Goal: Task Accomplishment & Management: Use online tool/utility

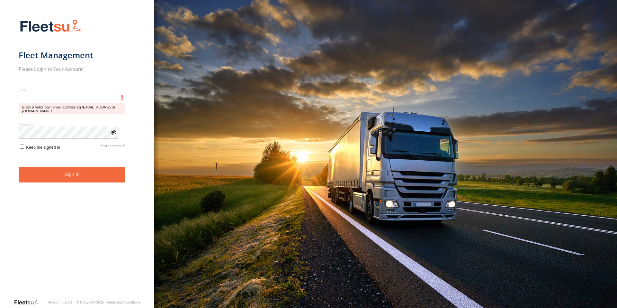
type input "**********"
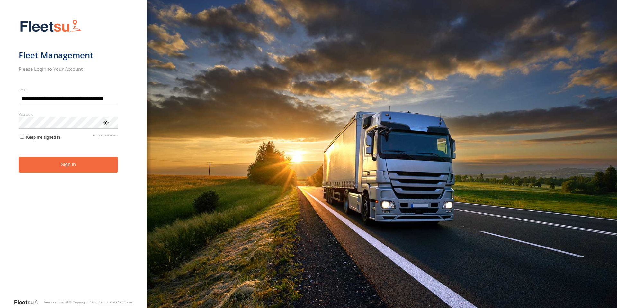
click at [56, 166] on button "Sign in" at bounding box center [68, 165] width 99 height 16
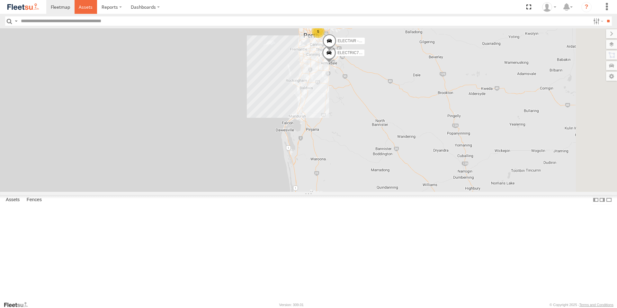
click at [88, 6] on span at bounding box center [86, 7] width 14 height 6
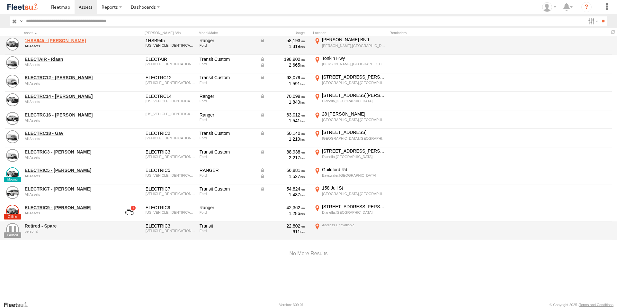
click at [86, 39] on link "1HSB945 - [PERSON_NAME]" at bounding box center [69, 41] width 88 height 6
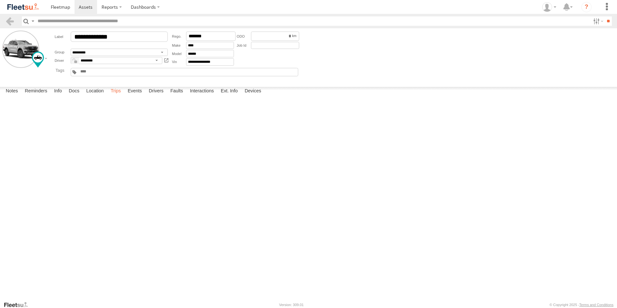
click at [114, 96] on label "Trips" at bounding box center [115, 91] width 17 height 9
click at [81, 4] on span at bounding box center [86, 7] width 14 height 6
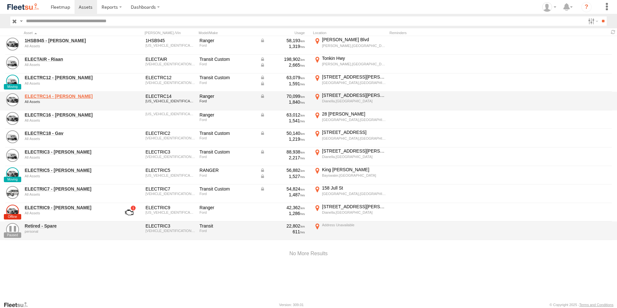
click at [50, 95] on link "ELECTRC14 - Aaron" at bounding box center [69, 96] width 88 height 6
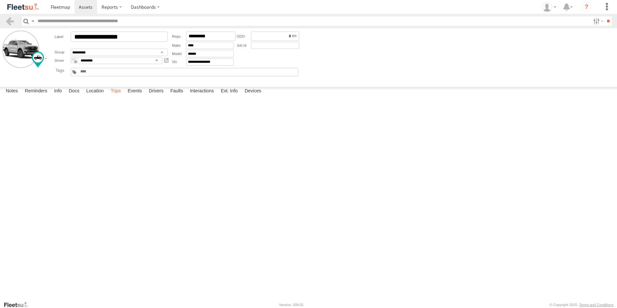
click at [118, 96] on label "Trips" at bounding box center [115, 91] width 17 height 9
click at [87, 7] on span at bounding box center [86, 7] width 14 height 6
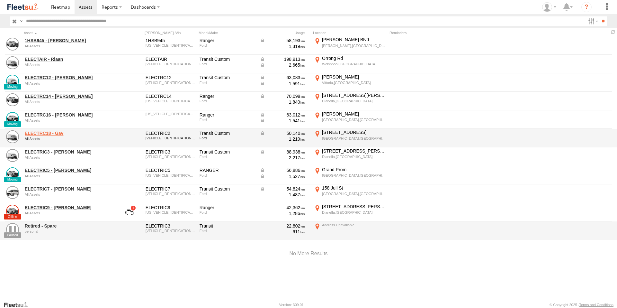
click at [55, 131] on link "ELECTRC18 - Gav" at bounding box center [69, 133] width 88 height 6
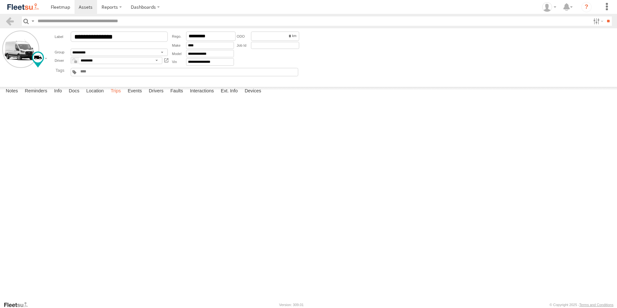
click at [118, 96] on label "Trips" at bounding box center [115, 91] width 17 height 9
drag, startPoint x: 85, startPoint y: 7, endPoint x: 85, endPoint y: 17, distance: 10.0
click at [85, 7] on span at bounding box center [86, 7] width 14 height 6
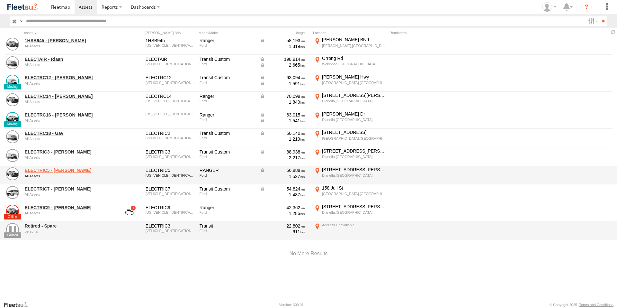
click at [48, 169] on link "ELECTRIC5 - George" at bounding box center [69, 170] width 88 height 6
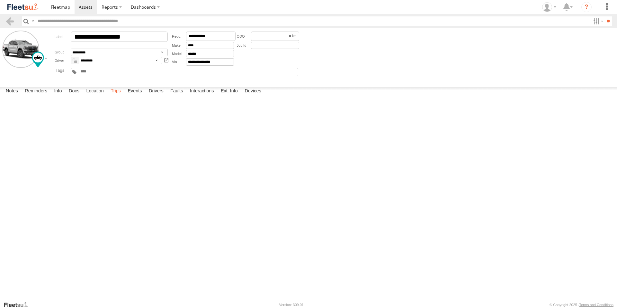
click at [120, 96] on label "Trips" at bounding box center [115, 91] width 17 height 9
click at [135, 96] on label "Events" at bounding box center [134, 91] width 21 height 9
click at [117, 96] on label "Trips" at bounding box center [115, 91] width 17 height 9
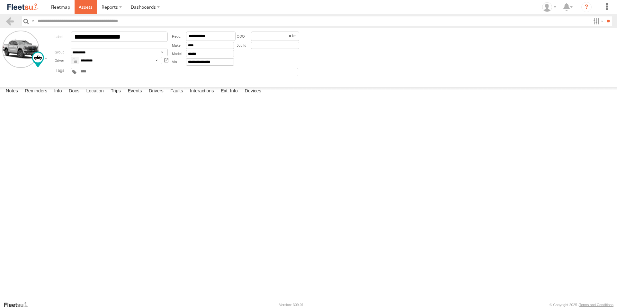
click at [84, 6] on span at bounding box center [86, 7] width 14 height 6
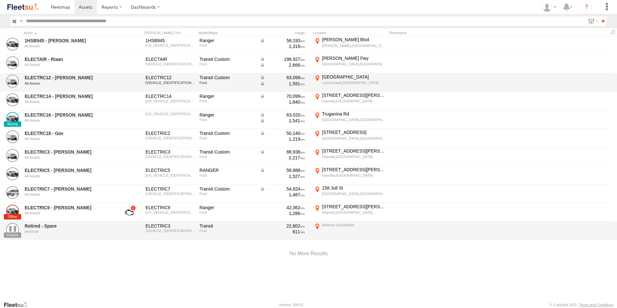
click at [46, 81] on div "All Assets" at bounding box center [69, 83] width 88 height 4
click at [47, 75] on link "ELECTRC12 - Harry" at bounding box center [69, 78] width 88 height 6
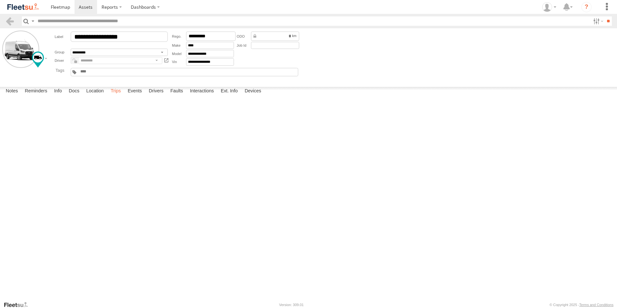
click at [117, 96] on label "Trips" at bounding box center [115, 91] width 17 height 9
click at [87, 10] on span at bounding box center [86, 7] width 14 height 6
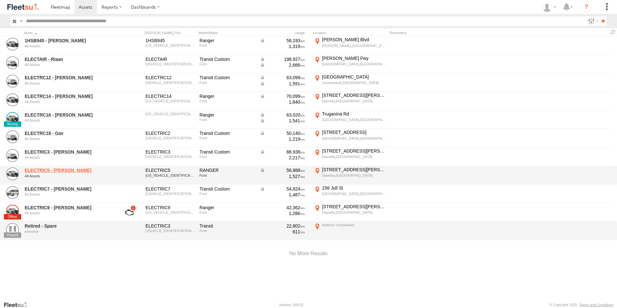
click at [51, 170] on link "ELECTRIC5 - [PERSON_NAME]" at bounding box center [69, 170] width 88 height 6
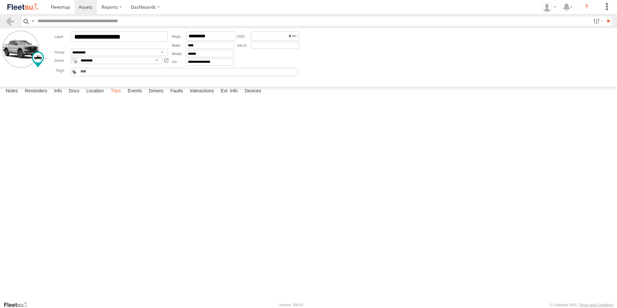
click at [114, 96] on label "Trips" at bounding box center [115, 91] width 17 height 9
click at [138, 96] on label "Events" at bounding box center [134, 91] width 21 height 9
click at [84, 10] on link at bounding box center [86, 7] width 23 height 14
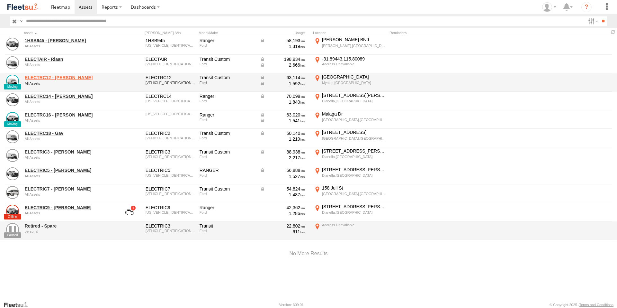
click at [58, 77] on link "ELECTRC12 - [PERSON_NAME]" at bounding box center [69, 78] width 88 height 6
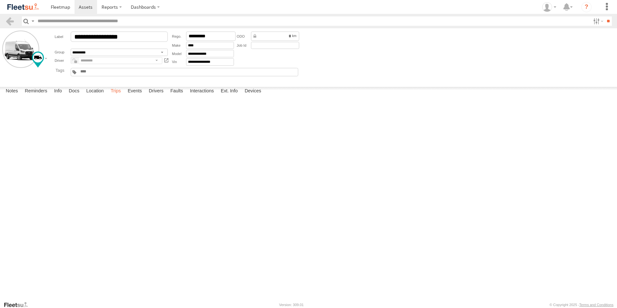
click at [112, 96] on label "Trips" at bounding box center [115, 91] width 17 height 9
click at [83, 4] on span at bounding box center [86, 7] width 14 height 6
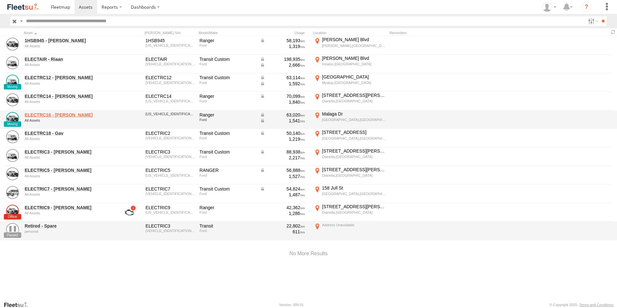
click at [41, 113] on link "ELECTRC16 - Johnny" at bounding box center [69, 115] width 88 height 6
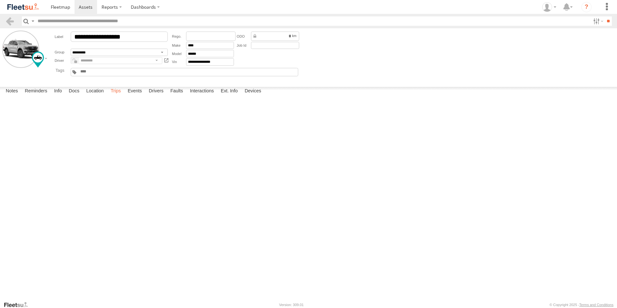
click at [117, 96] on label "Trips" at bounding box center [115, 91] width 17 height 9
click at [129, 96] on label "Events" at bounding box center [134, 91] width 21 height 9
click at [0, 0] on div "Canning Vale" at bounding box center [0, 0] width 0 height 0
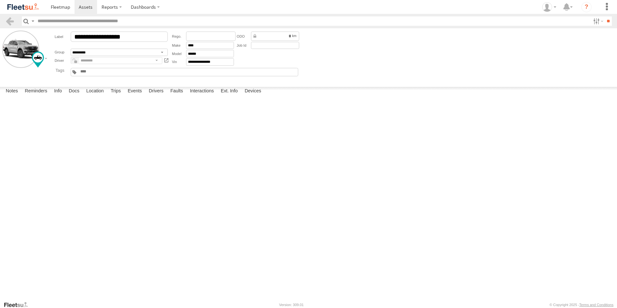
click at [0, 0] on img "Click to see this area on Google Maps" at bounding box center [0, 0] width 0 height 0
click at [0, 0] on div "Location Details ×" at bounding box center [0, 0] width 0 height 0
click at [0, 0] on label "×" at bounding box center [0, 0] width 0 height 0
click at [0, 0] on div "Spearwood,[GEOGRAPHIC_DATA]" at bounding box center [0, 0] width 0 height 0
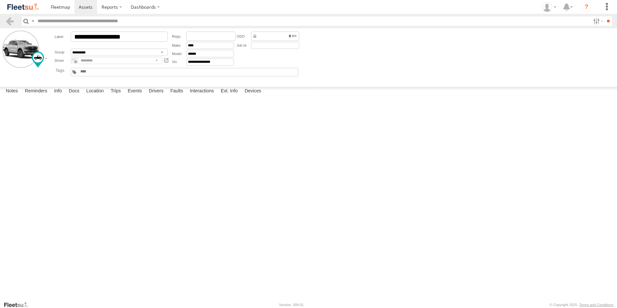
click at [0, 0] on img "Click to see this area on Google Maps" at bounding box center [0, 0] width 0 height 0
click at [0, 0] on div "Location Details ×" at bounding box center [0, 0] width 0 height 0
click at [0, 0] on label "×" at bounding box center [0, 0] width 0 height 0
